Goal: Task Accomplishment & Management: Manage account settings

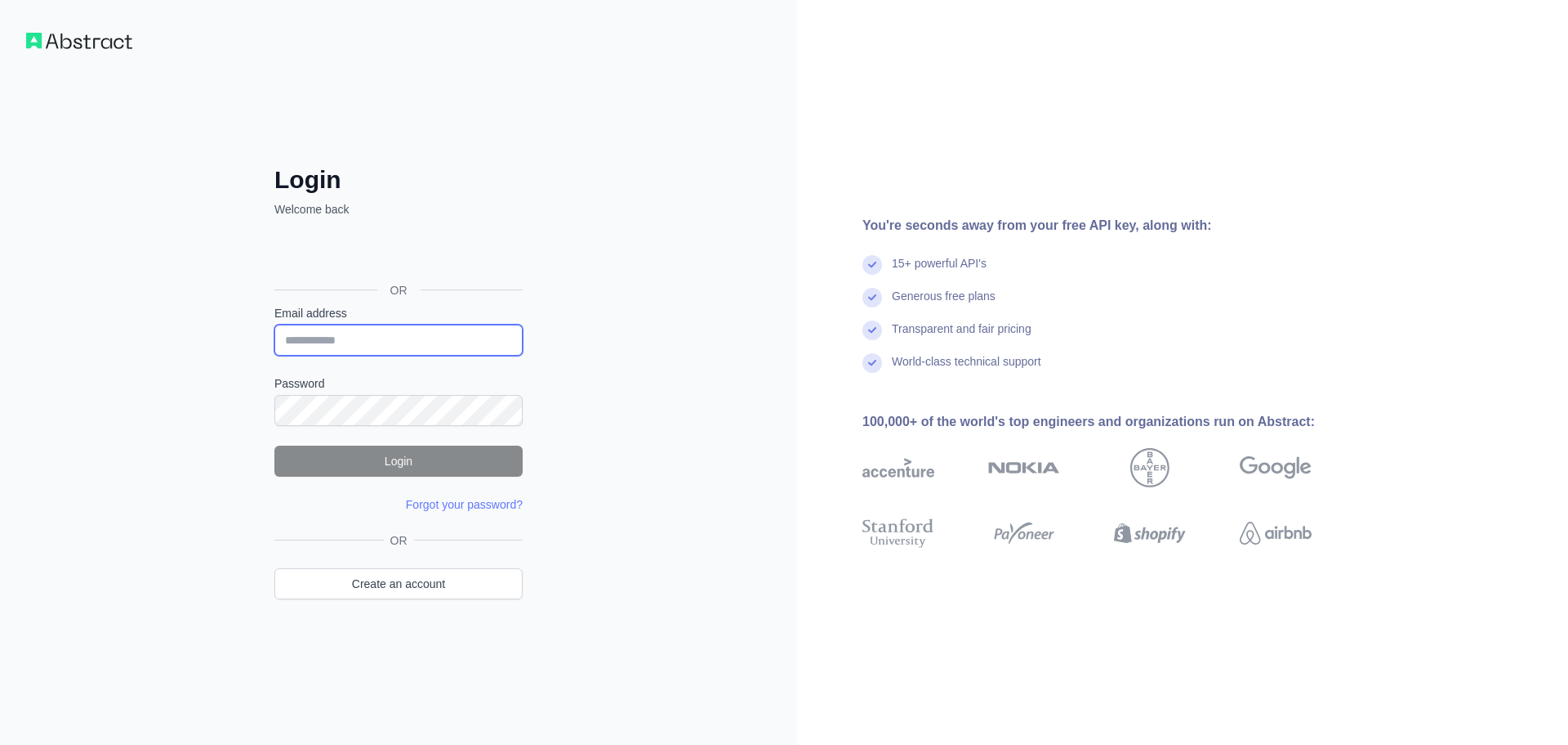
type input "**********"
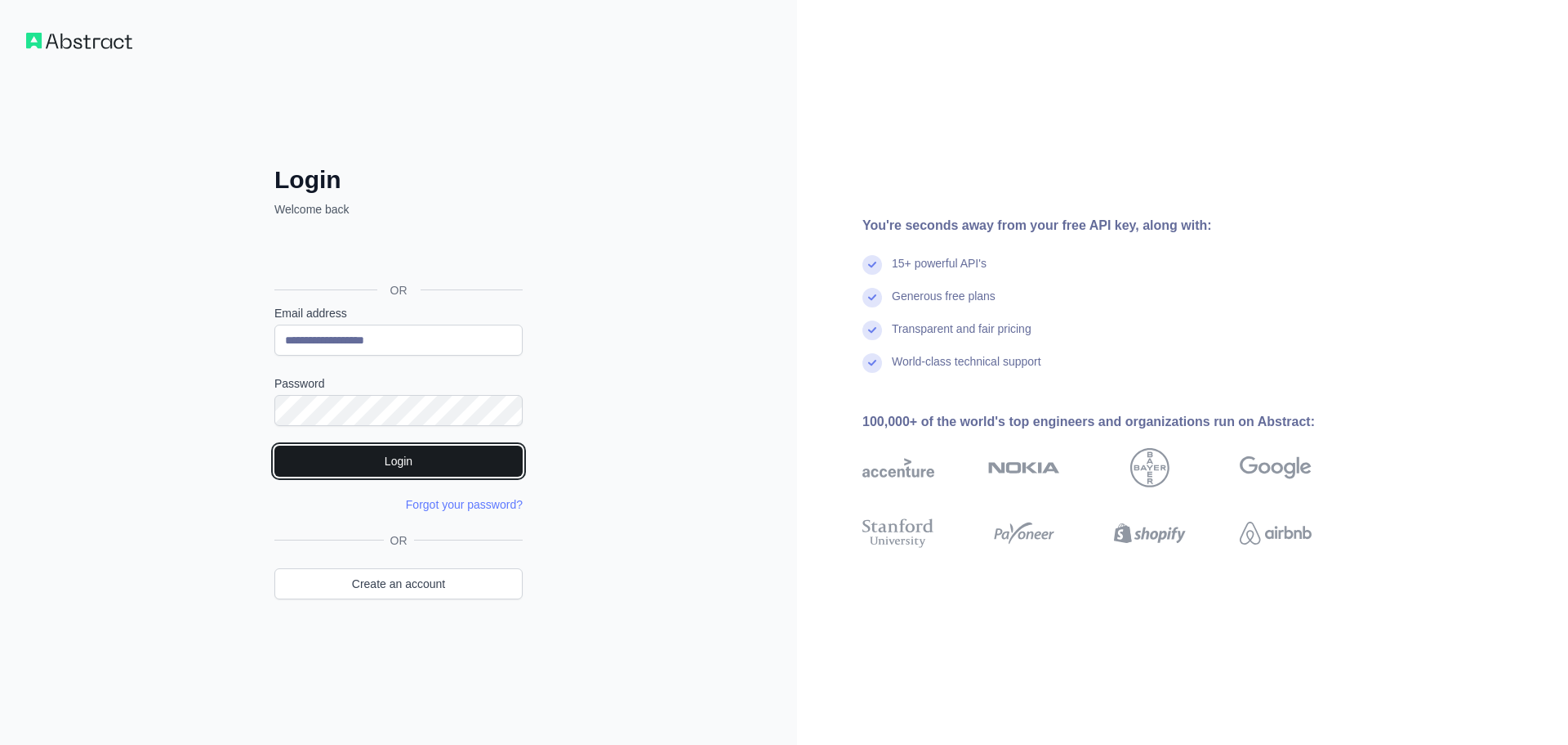
click at [395, 472] on button "Login" at bounding box center [398, 461] width 248 height 31
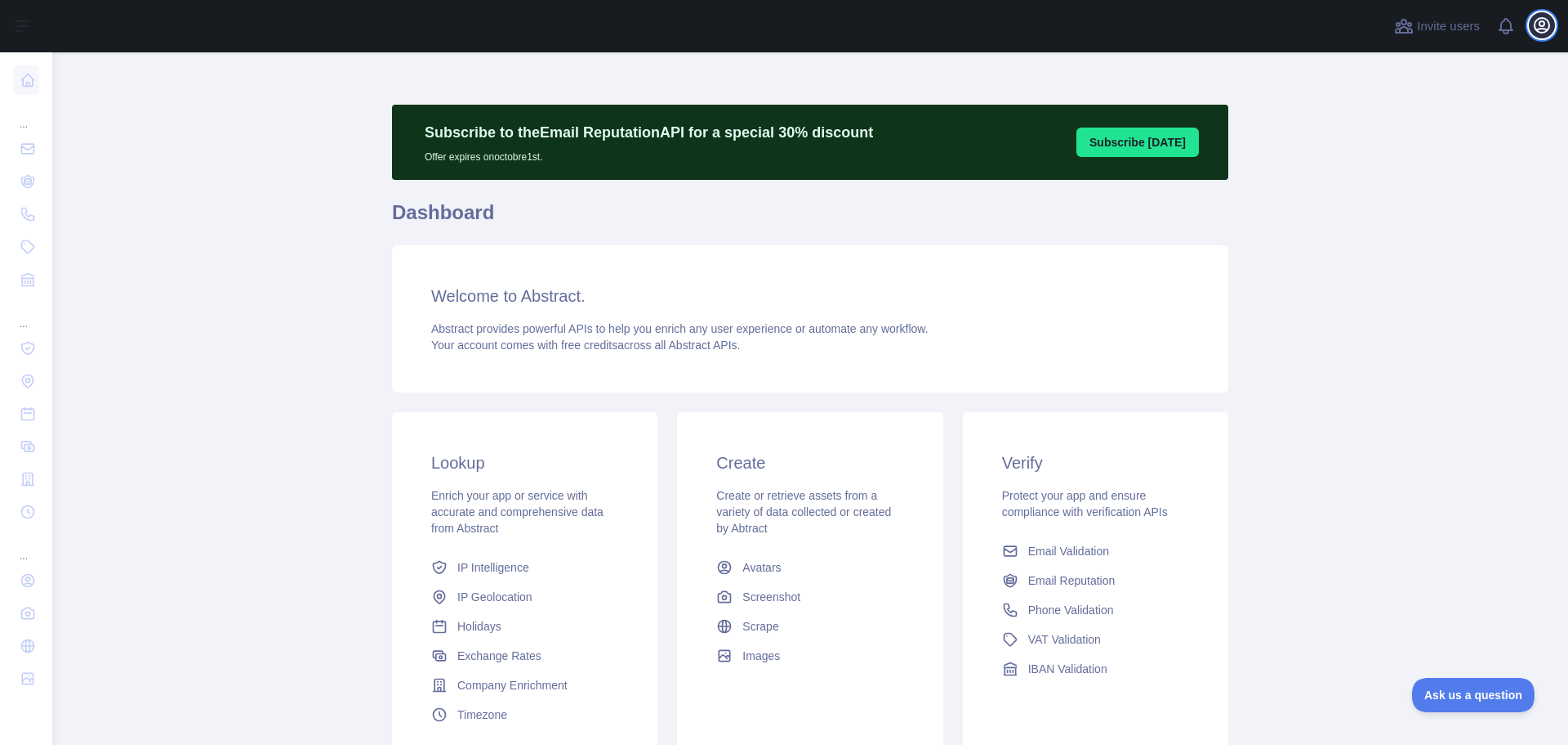
click at [1547, 25] on icon "button" at bounding box center [1541, 25] width 20 height 20
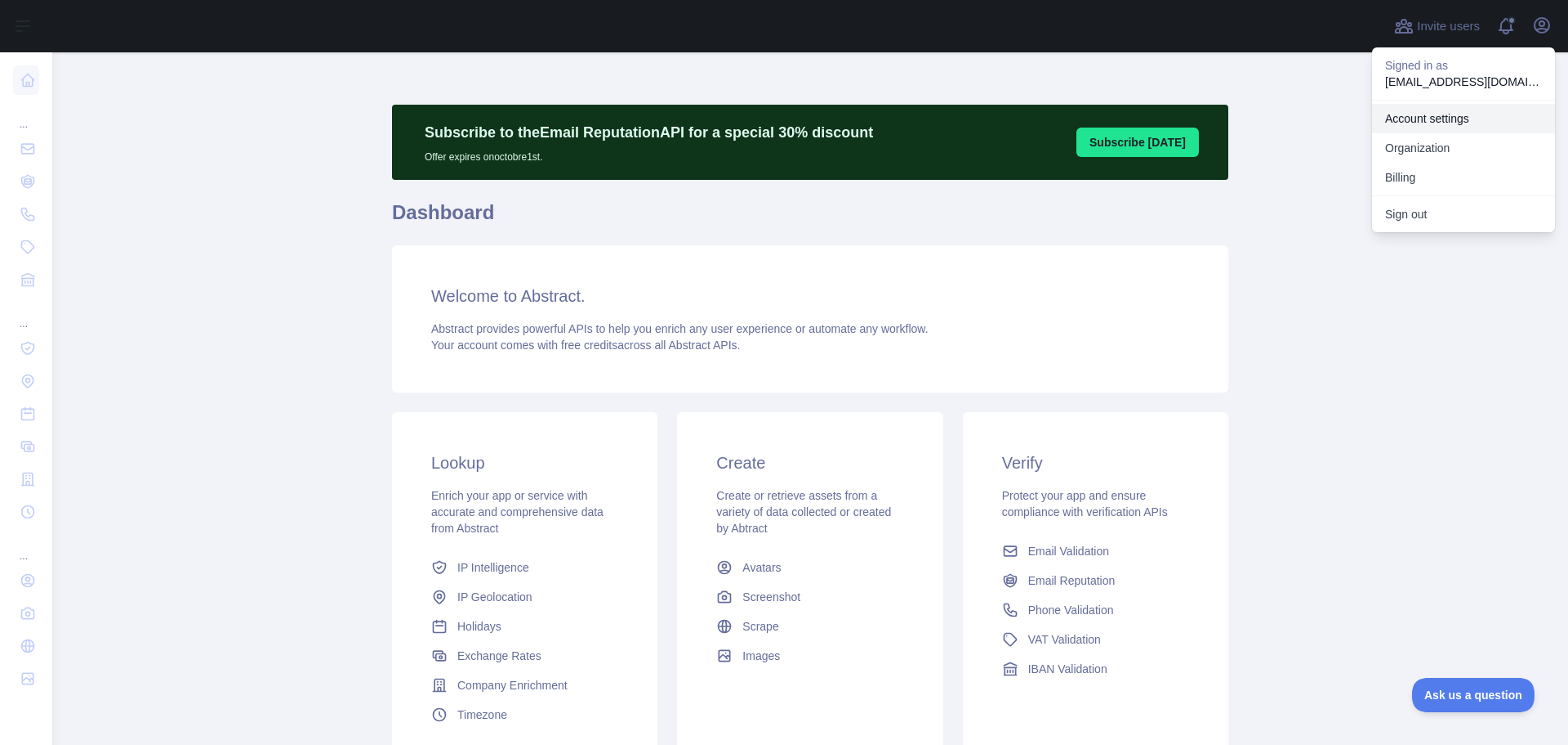
click at [1472, 122] on link "Account settings" at bounding box center [1463, 118] width 183 height 29
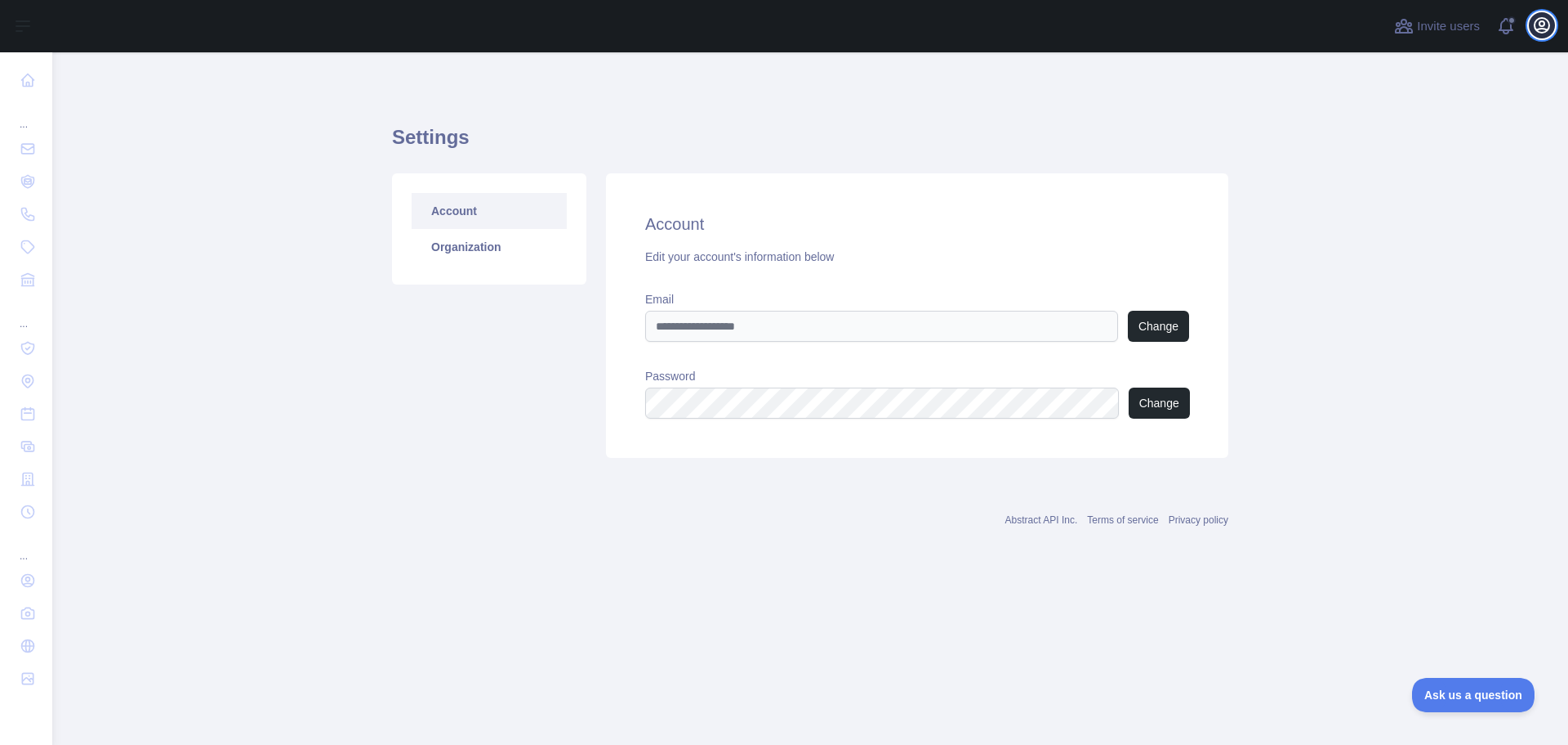
click at [1539, 24] on icon "button" at bounding box center [1541, 25] width 14 height 14
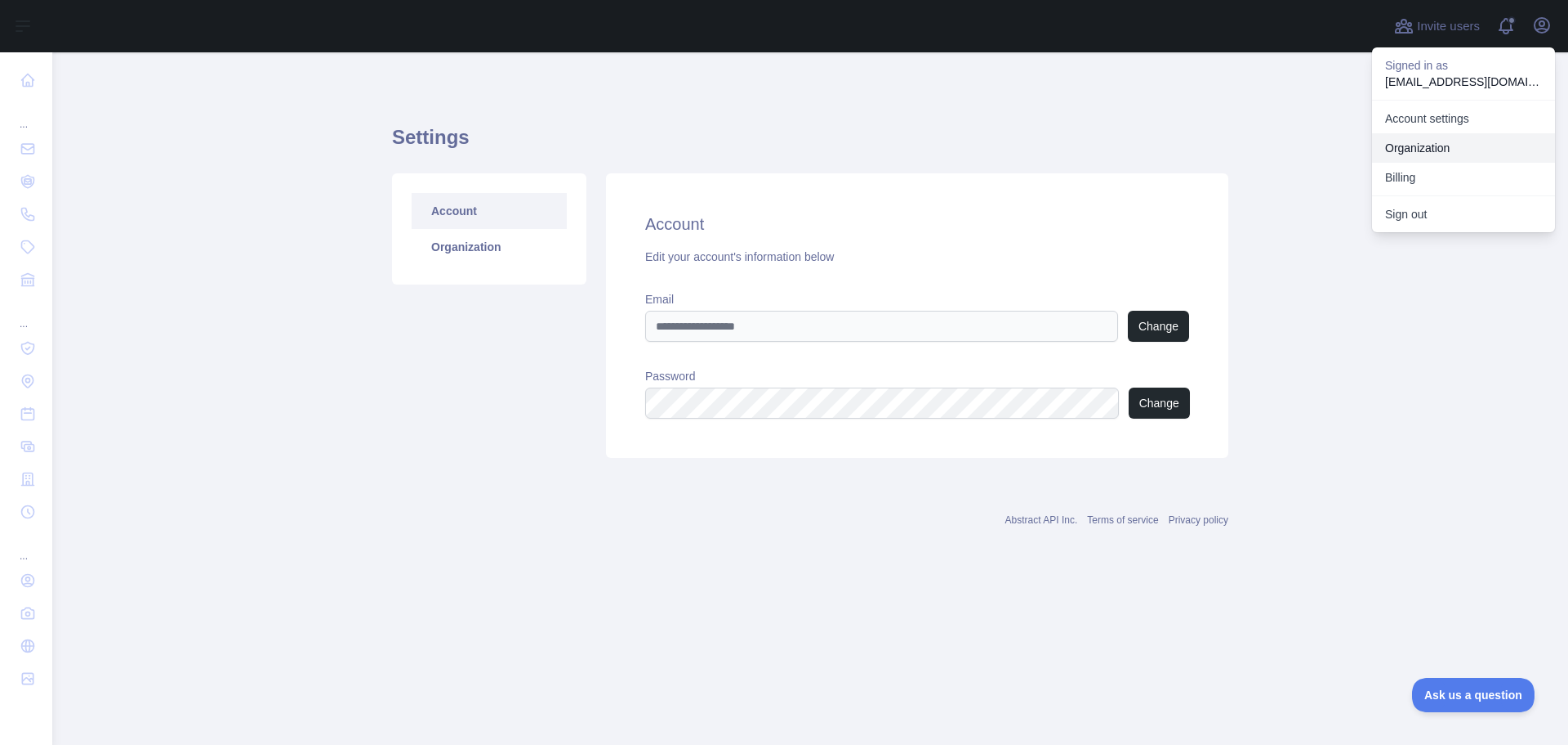
click at [1429, 142] on link "Organization" at bounding box center [1463, 147] width 183 height 29
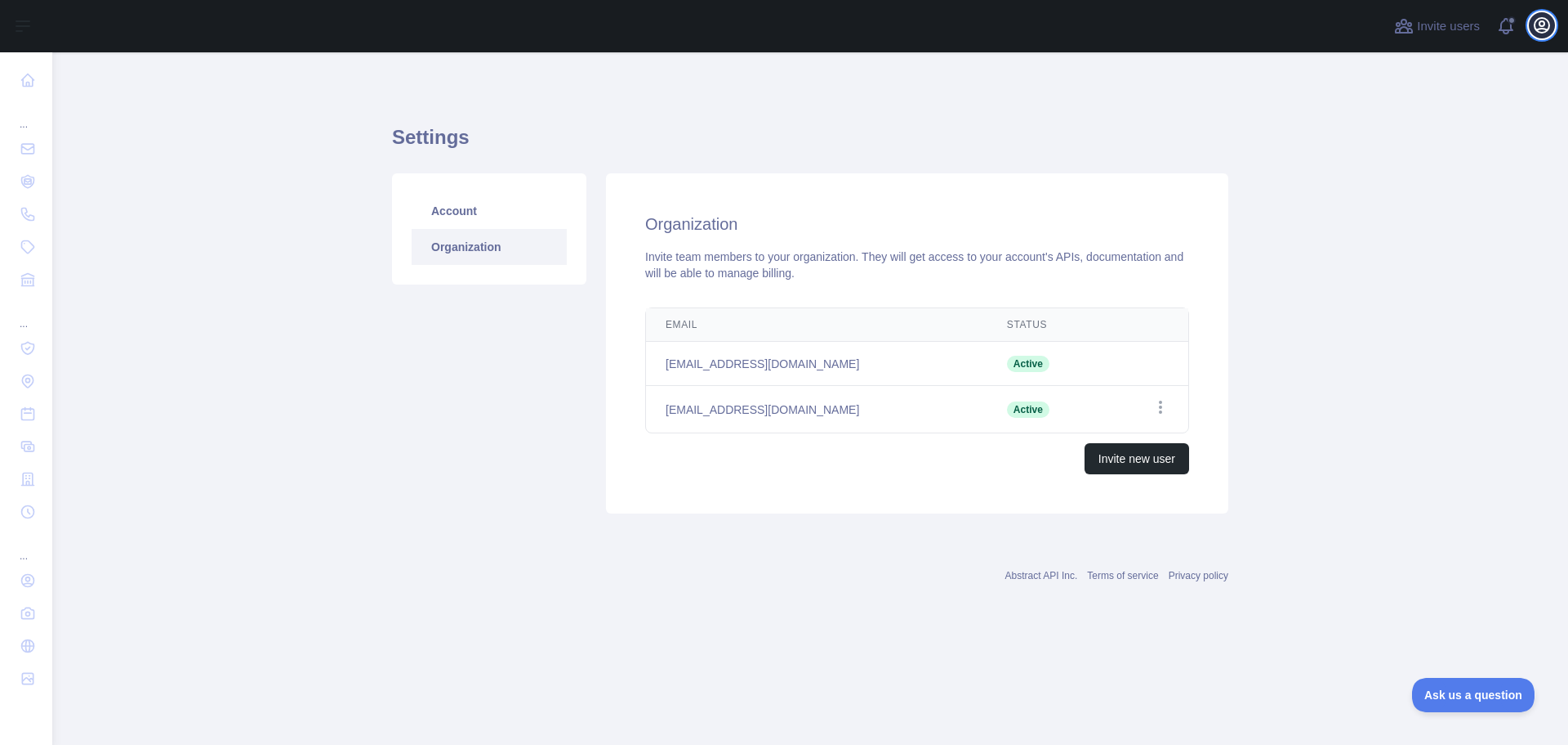
click at [1548, 22] on icon "button" at bounding box center [1541, 25] width 14 height 14
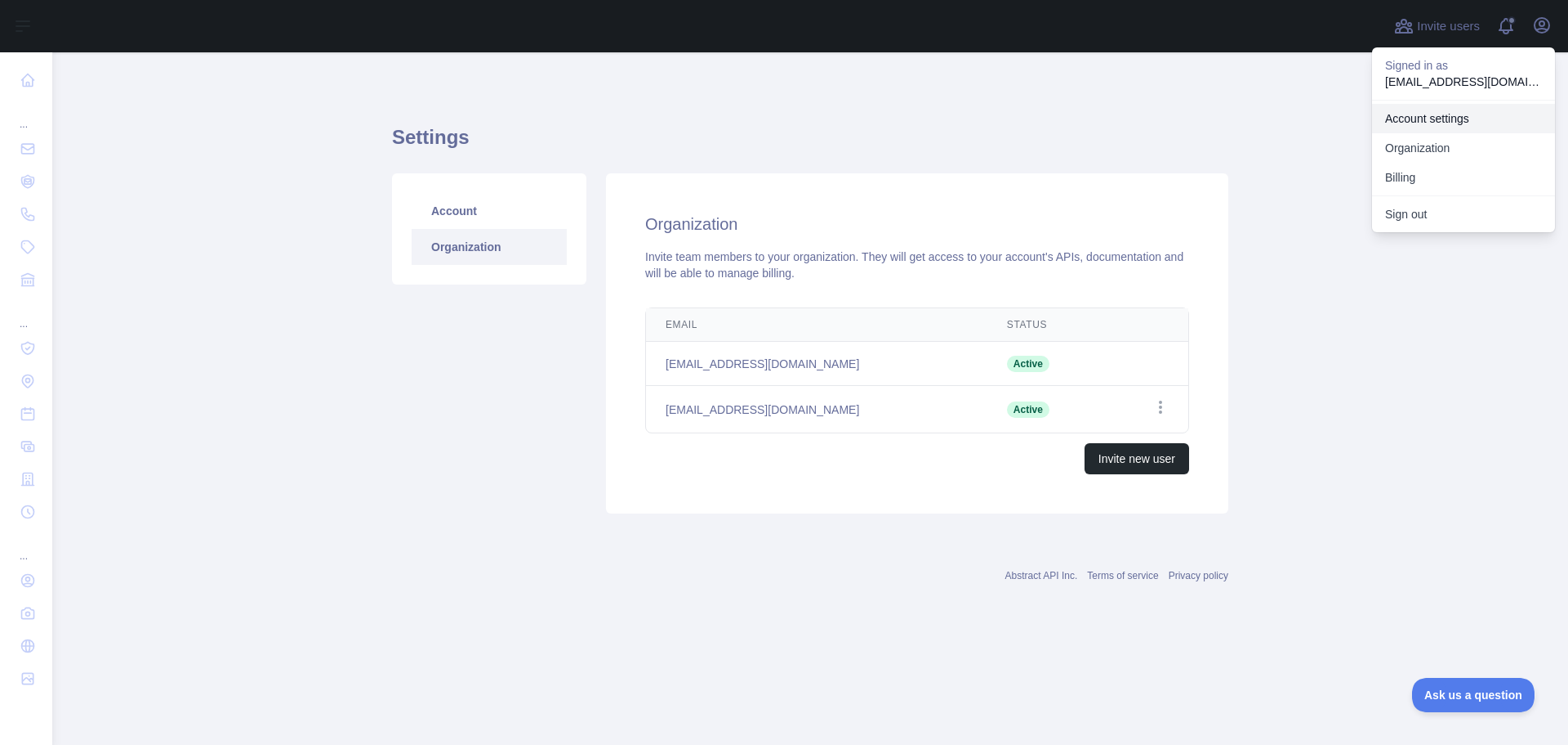
click at [1451, 119] on link "Account settings" at bounding box center [1463, 118] width 183 height 29
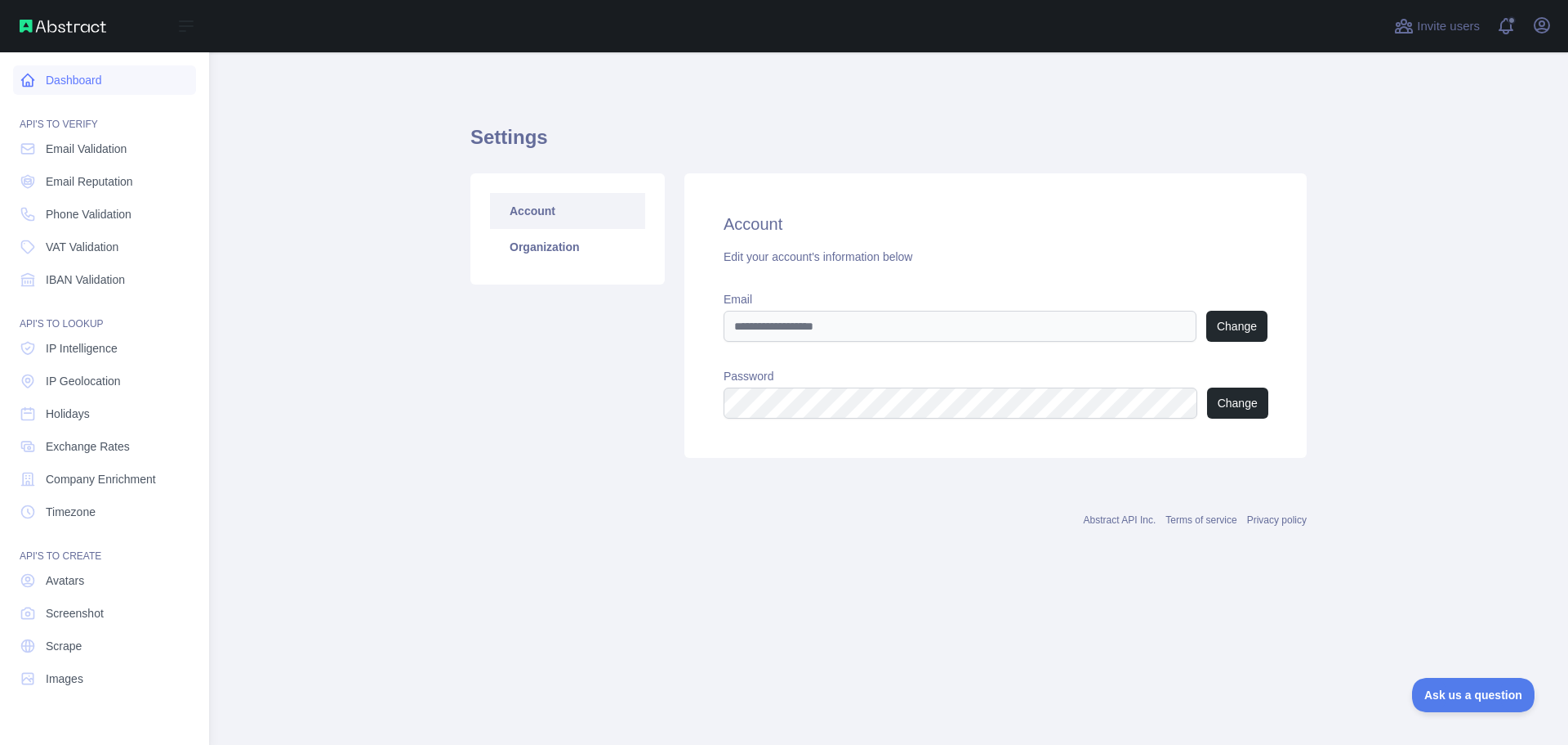
click at [100, 72] on link "Dashboard" at bounding box center [105, 80] width 183 height 29
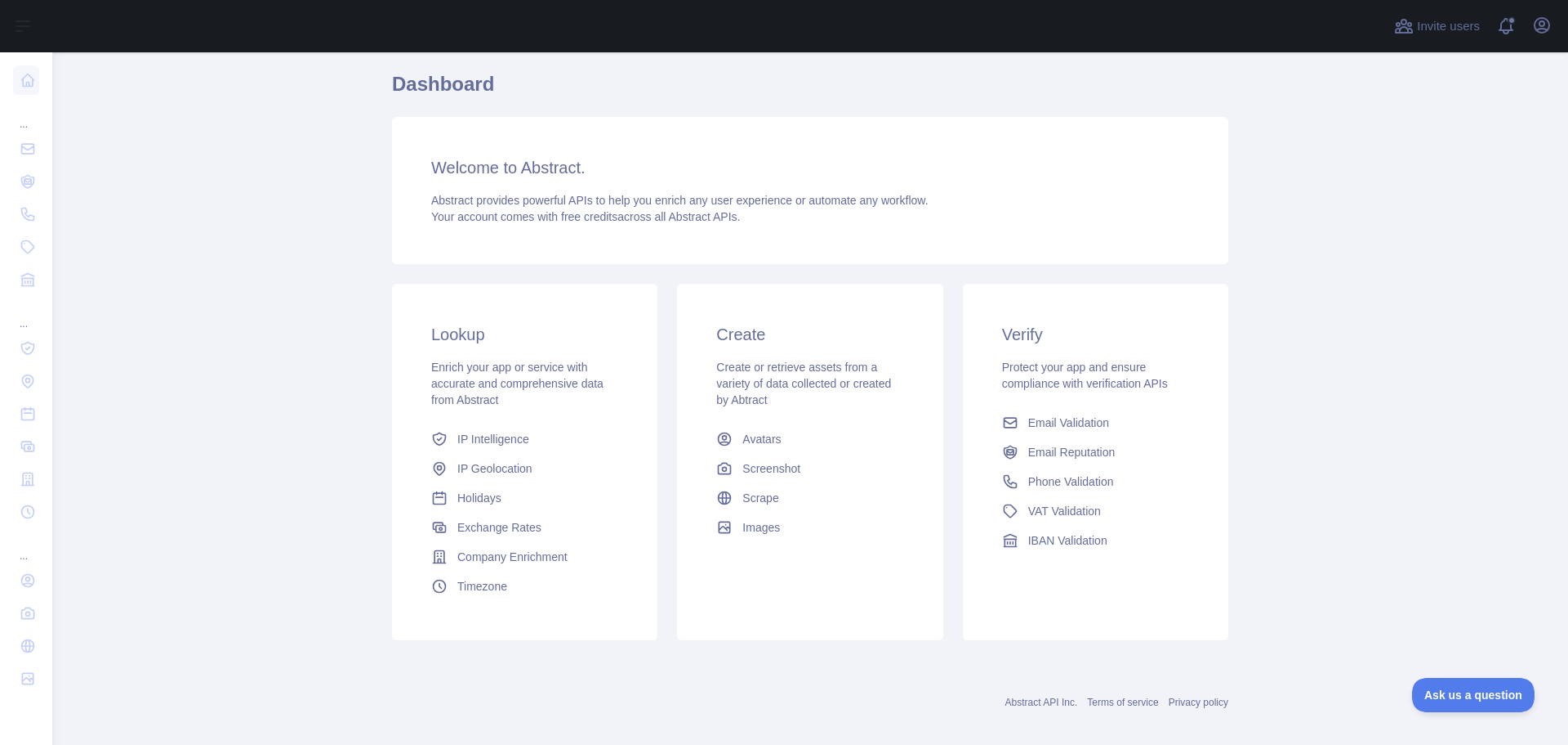
scroll to position [145, 0]
